Goal: Task Accomplishment & Management: Use online tool/utility

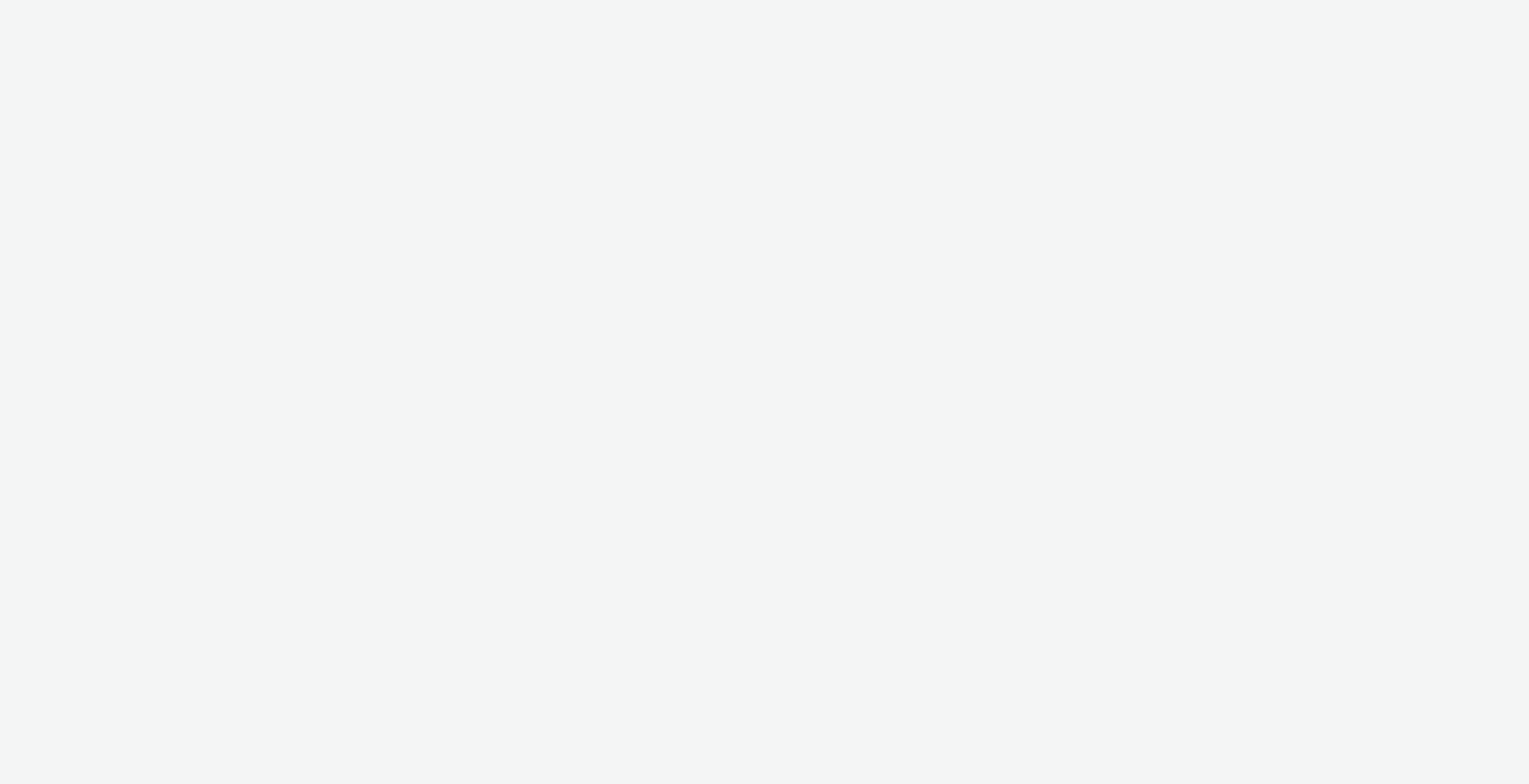
select select "11a7df10-284f-415c-b52a-427acf4c31ae"
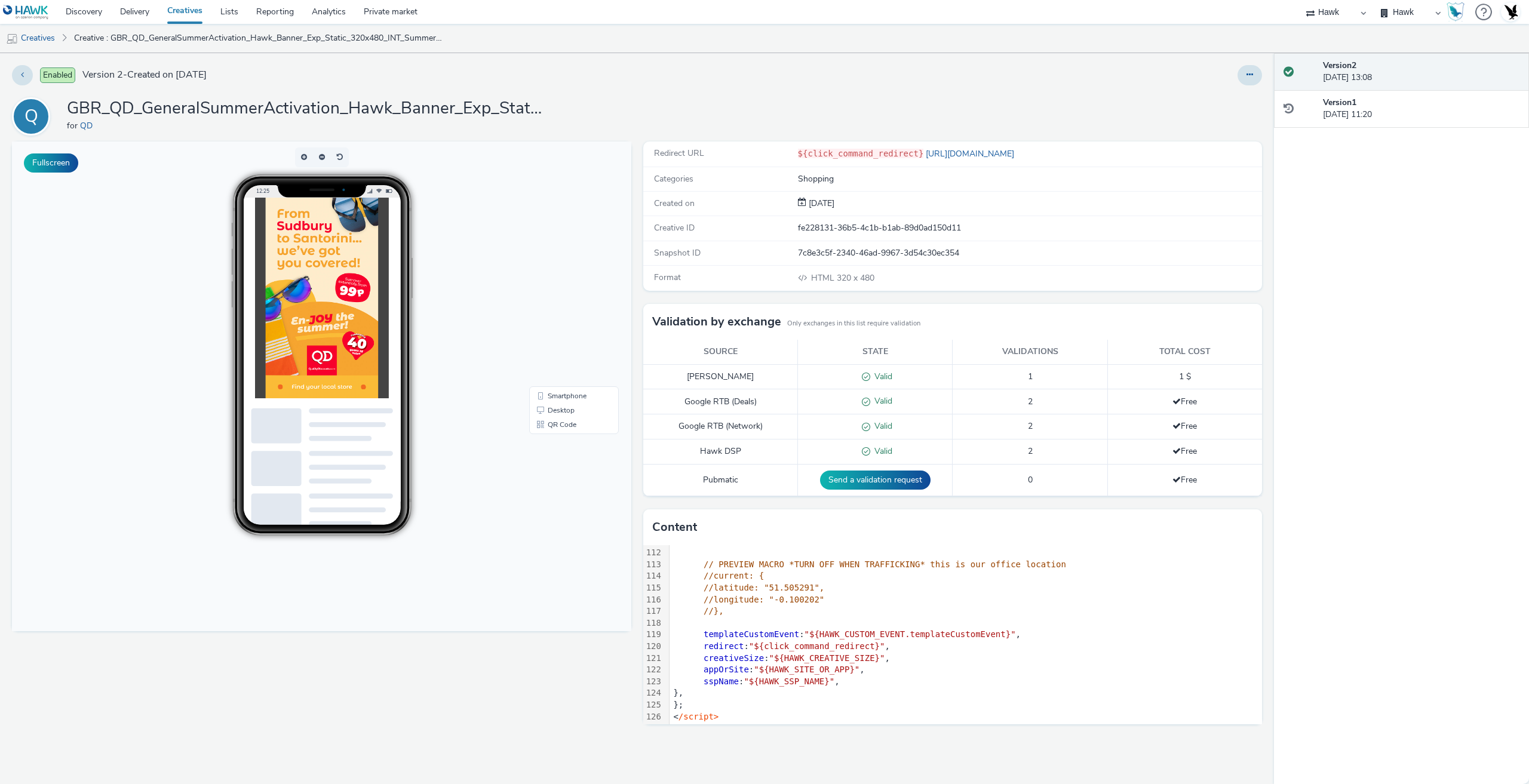
scroll to position [1321, 0]
